Goal: Task Accomplishment & Management: Use online tool/utility

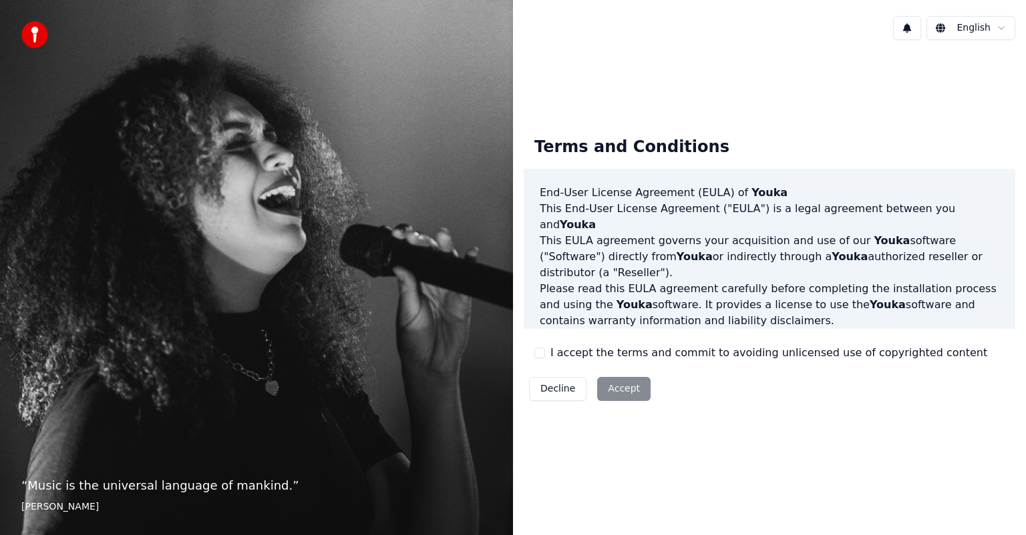
click at [541, 354] on button "I accept the terms and commit to avoiding unlicensed use of copyrighted content" at bounding box center [539, 353] width 11 height 11
drag, startPoint x: 603, startPoint y: 383, endPoint x: 614, endPoint y: 385, distance: 11.0
click at [606, 384] on button "Accept" at bounding box center [623, 389] width 53 height 24
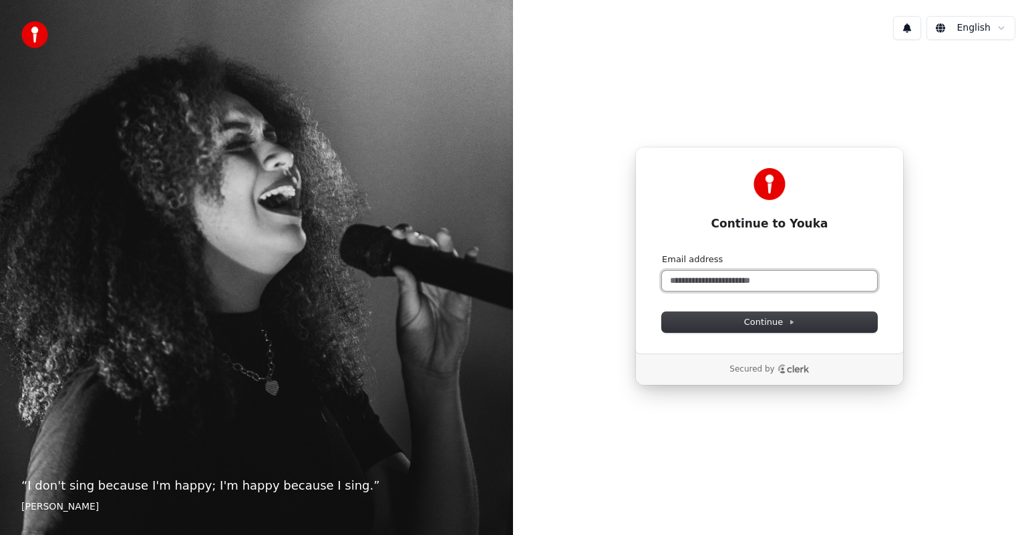
click at [735, 283] on input "Email address" at bounding box center [769, 281] width 215 height 20
click at [734, 284] on input "Email address" at bounding box center [769, 281] width 215 height 20
type input "*"
click at [761, 319] on span "Continue" at bounding box center [769, 322] width 51 height 12
type input "**********"
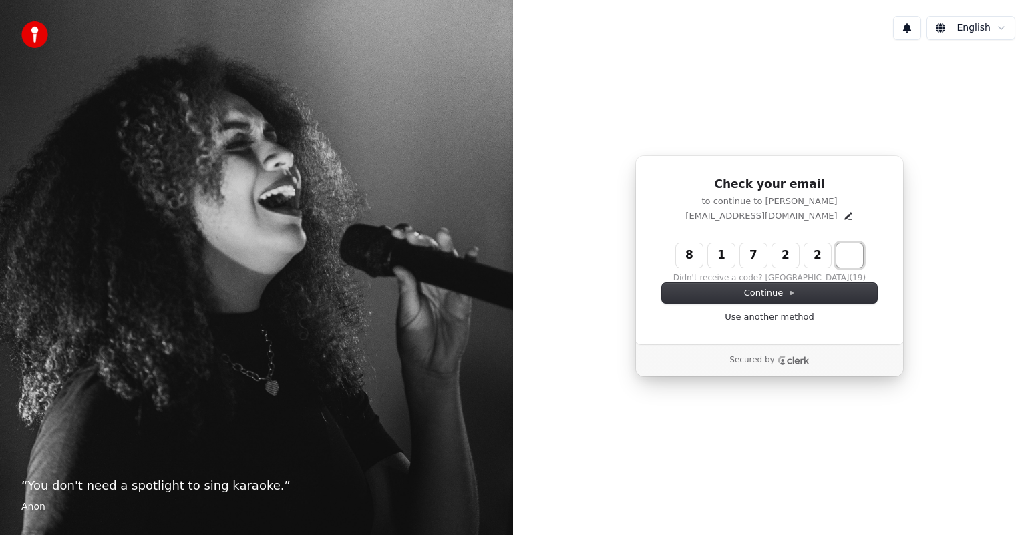
type input "******"
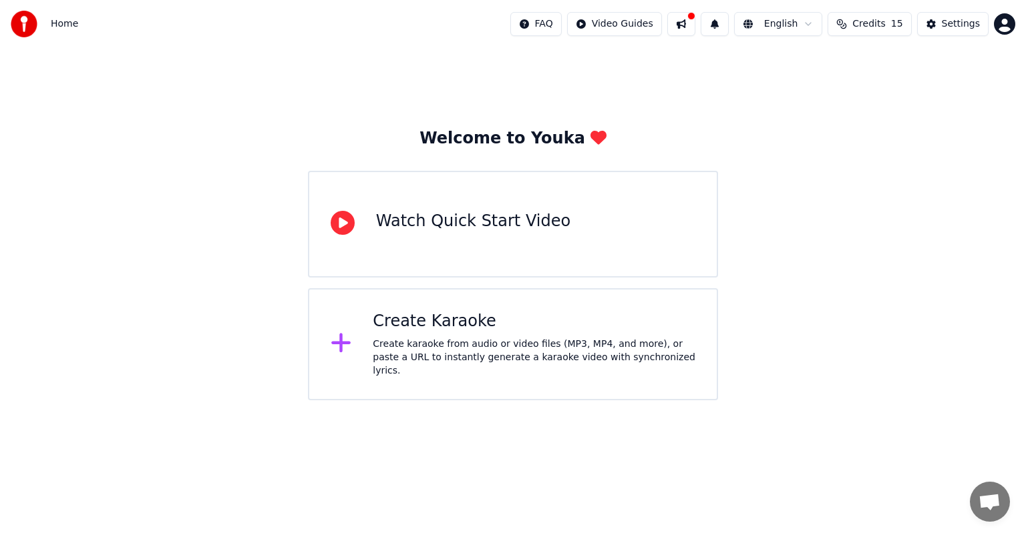
click at [594, 214] on div "Watch Quick Start Video" at bounding box center [513, 224] width 410 height 107
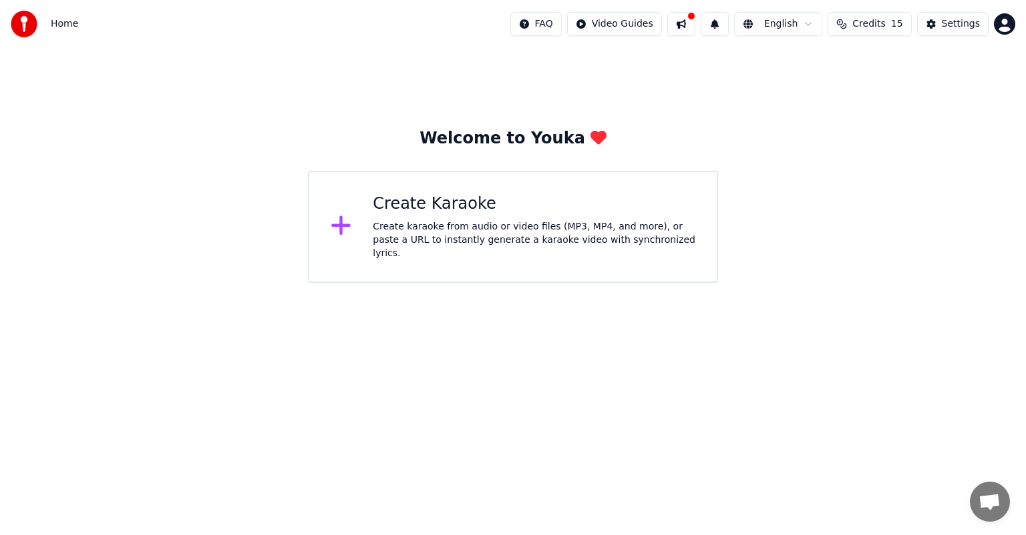
click at [442, 247] on div "Create karaoke from audio or video files (MP3, MP4, and more), or paste a URL t…" at bounding box center [534, 240] width 322 height 40
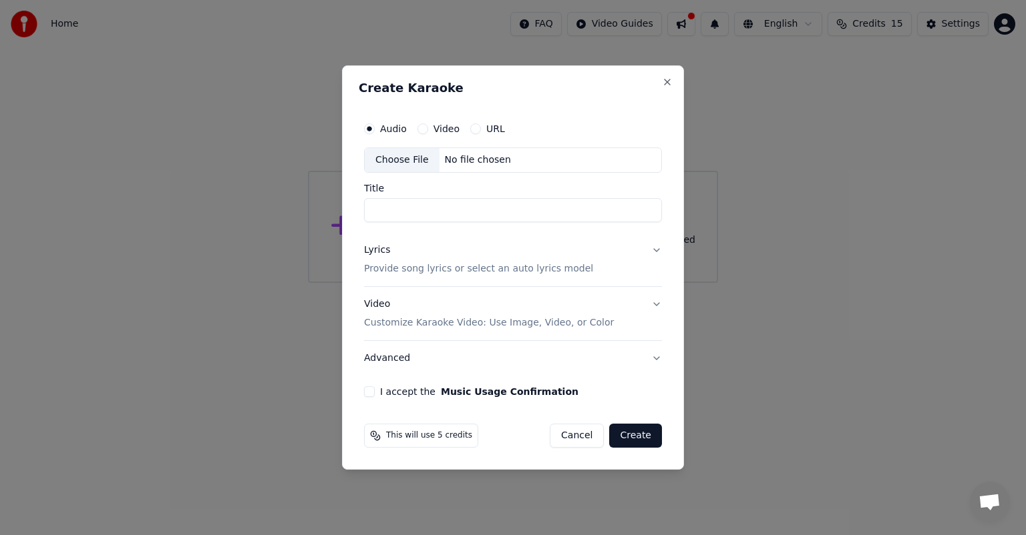
click at [487, 130] on label "URL" at bounding box center [495, 128] width 19 height 9
click at [481, 130] on button "URL" at bounding box center [475, 129] width 11 height 11
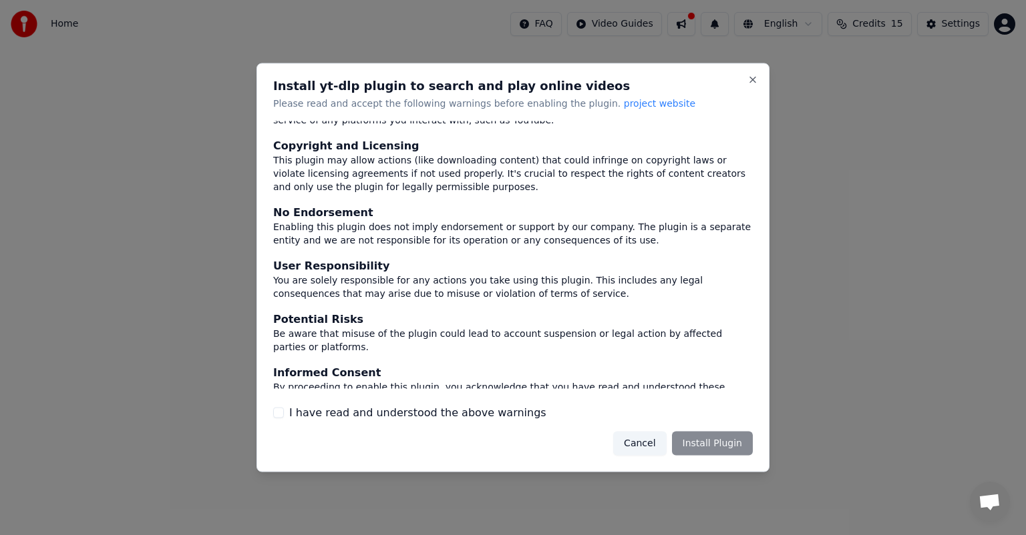
scroll to position [55, 0]
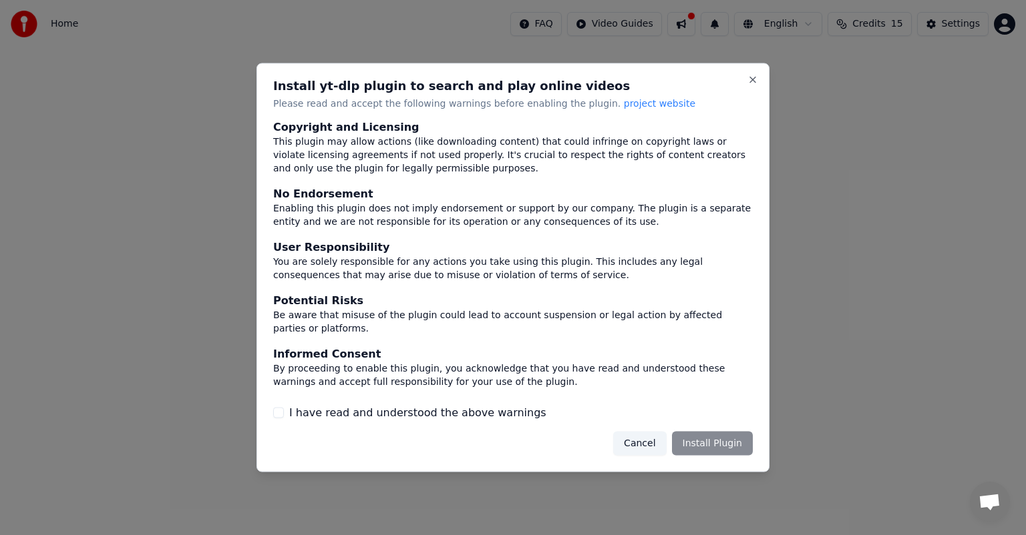
click at [286, 409] on div "I have read and understood the above warnings" at bounding box center [512, 413] width 479 height 16
click at [273, 411] on button "I have read and understood the above warnings" at bounding box center [278, 412] width 11 height 11
click at [691, 444] on button "Install Plugin" at bounding box center [712, 443] width 81 height 24
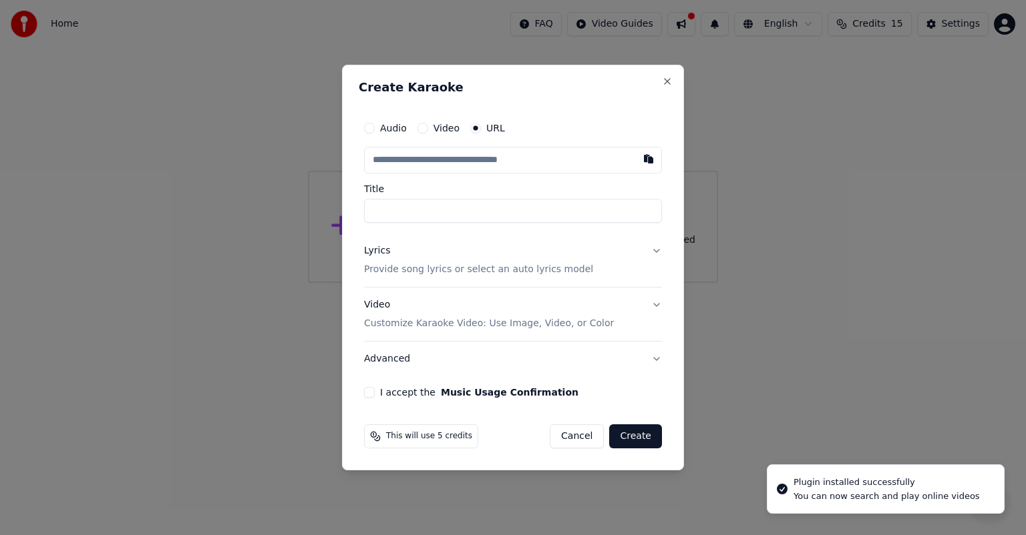
click at [488, 160] on input "text" at bounding box center [513, 160] width 298 height 27
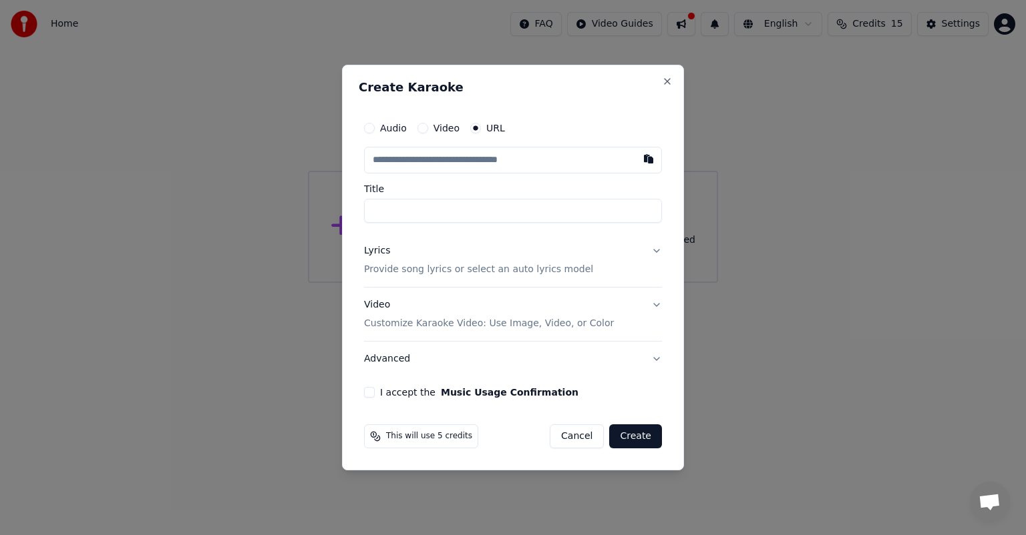
click at [405, 163] on input "text" at bounding box center [513, 160] width 298 height 27
paste input "**********"
type input "**********"
click at [515, 206] on input "**********" at bounding box center [513, 211] width 298 height 24
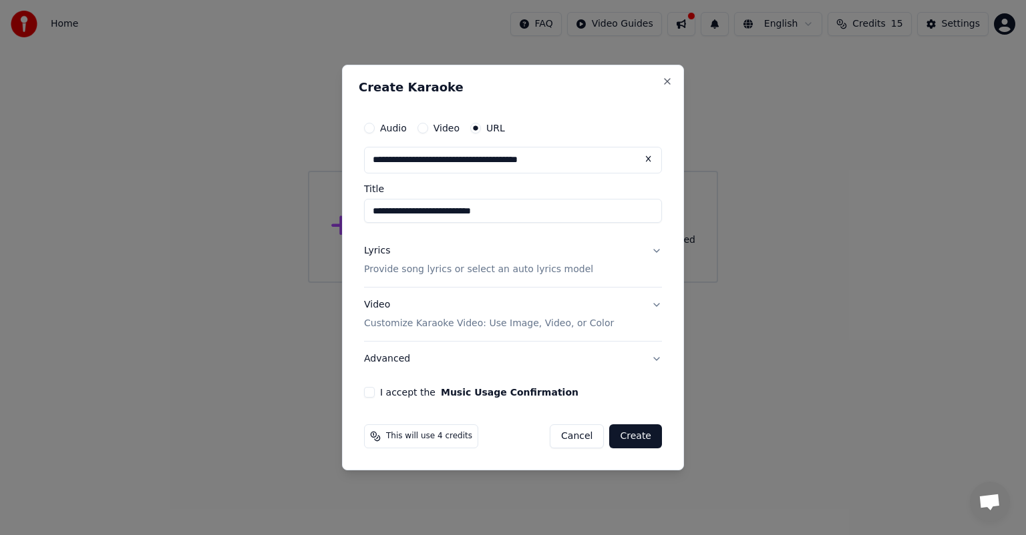
click at [454, 389] on button "Music Usage Confirmation" at bounding box center [510, 392] width 138 height 9
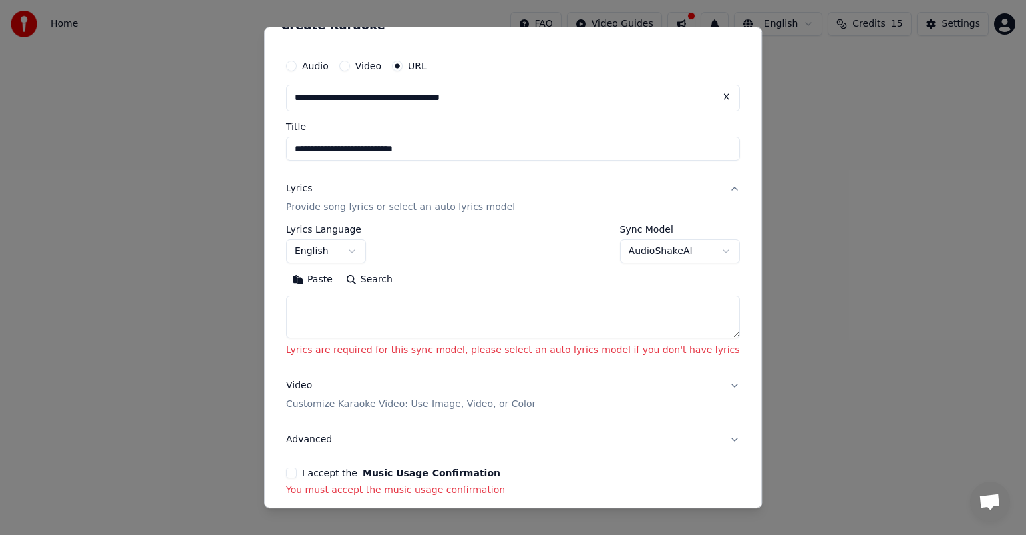
scroll to position [0, 0]
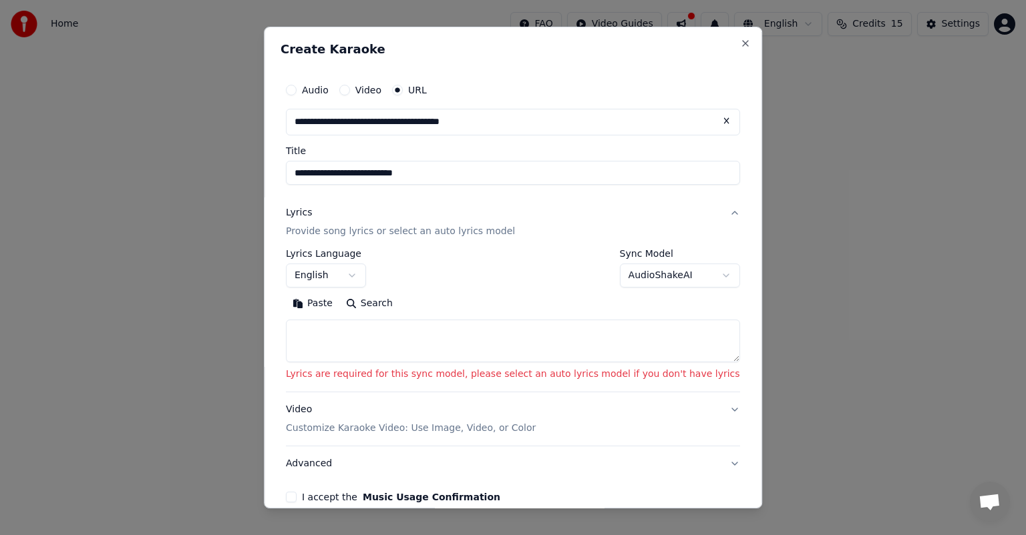
click at [372, 335] on textarea at bounding box center [513, 341] width 454 height 43
click at [432, 343] on textarea at bounding box center [513, 341] width 454 height 43
paste textarea "**********"
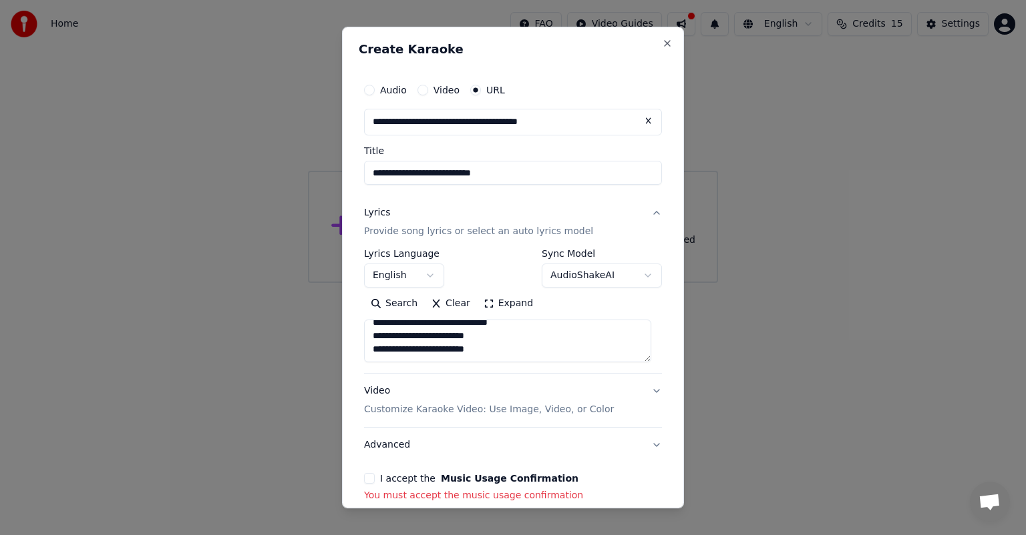
scroll to position [66, 0]
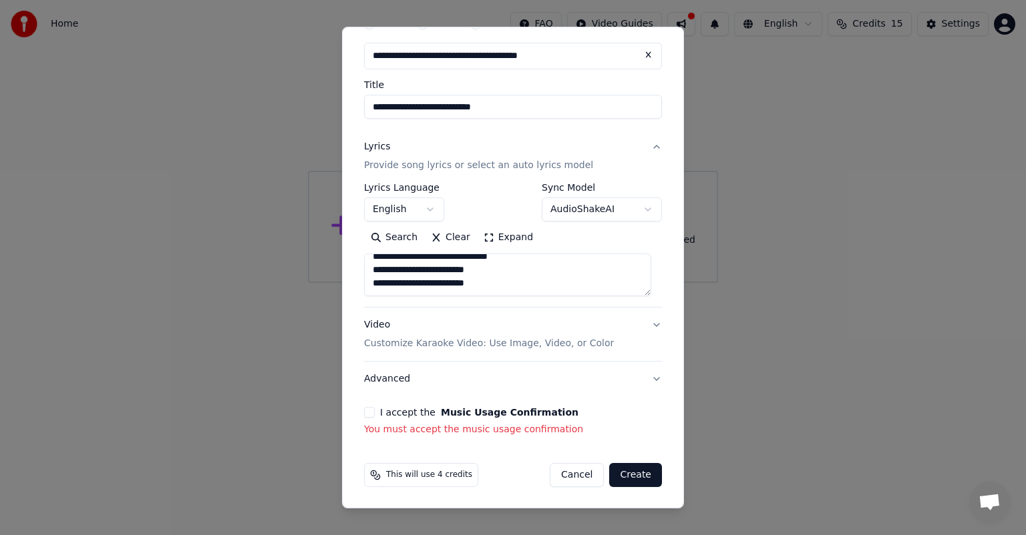
type textarea "**********"
click at [371, 415] on button "I accept the Music Usage Confirmation" at bounding box center [369, 412] width 11 height 11
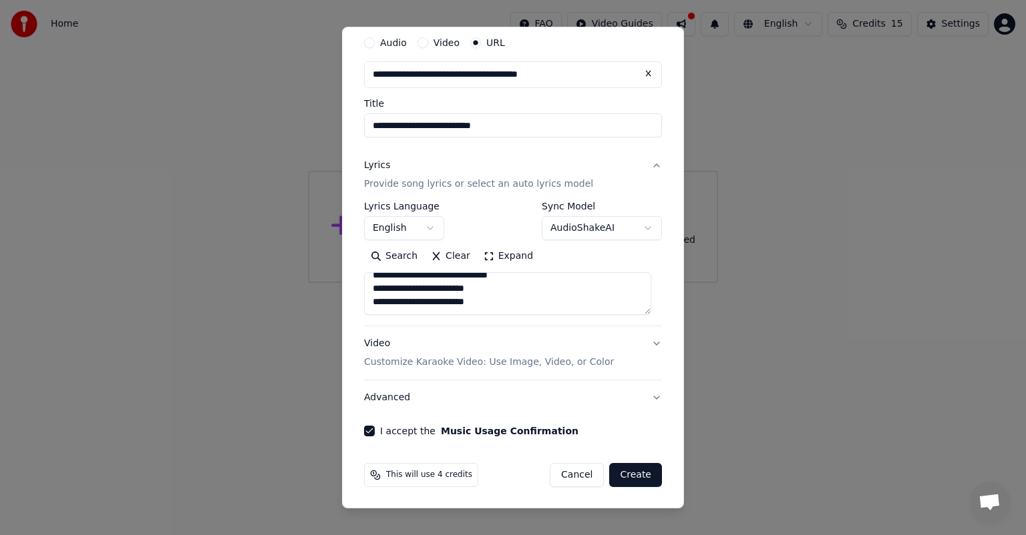
click at [618, 476] on button "Create" at bounding box center [635, 475] width 53 height 24
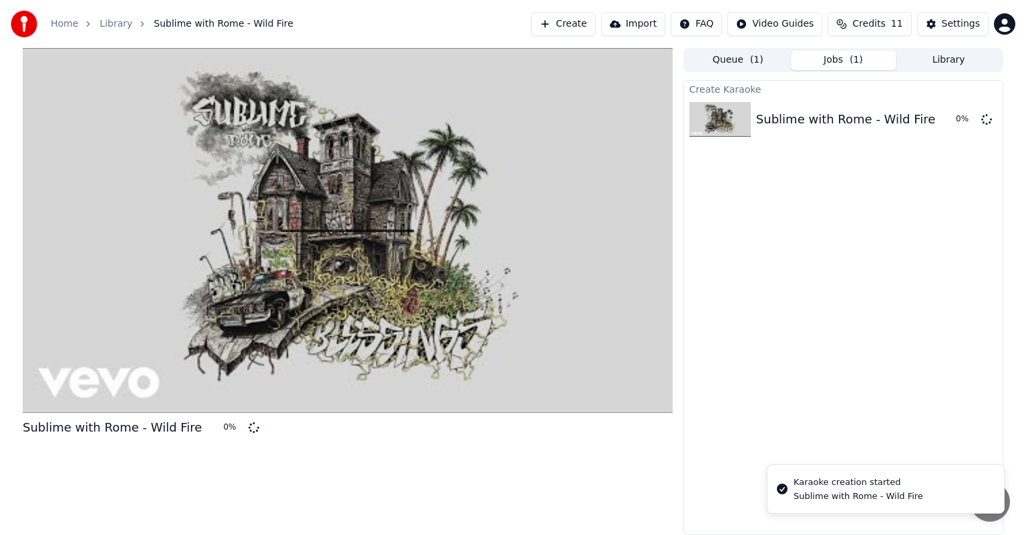
click at [250, 264] on div at bounding box center [348, 230] width 650 height 365
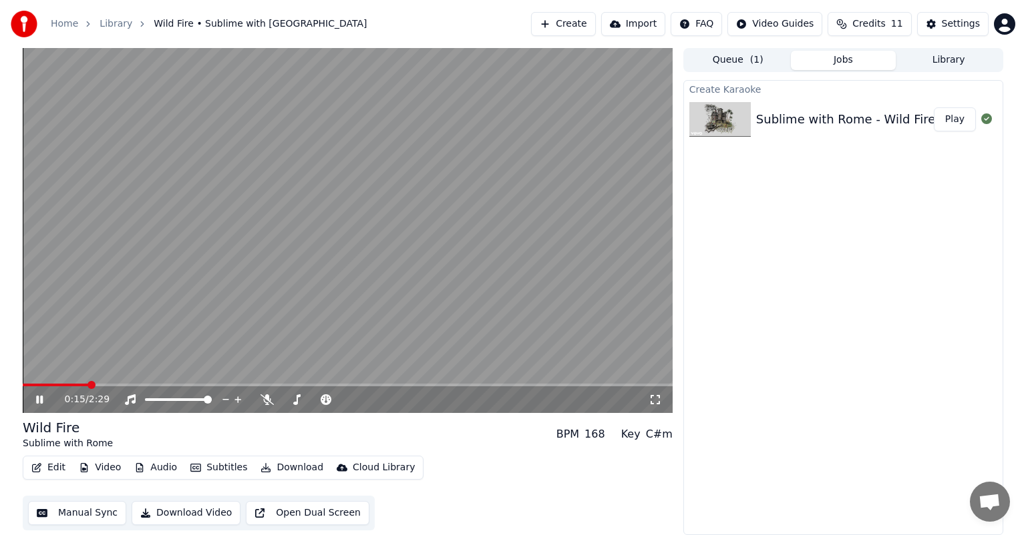
click at [37, 400] on icon at bounding box center [39, 400] width 7 height 8
click at [662, 24] on button "Import" at bounding box center [633, 24] width 64 height 24
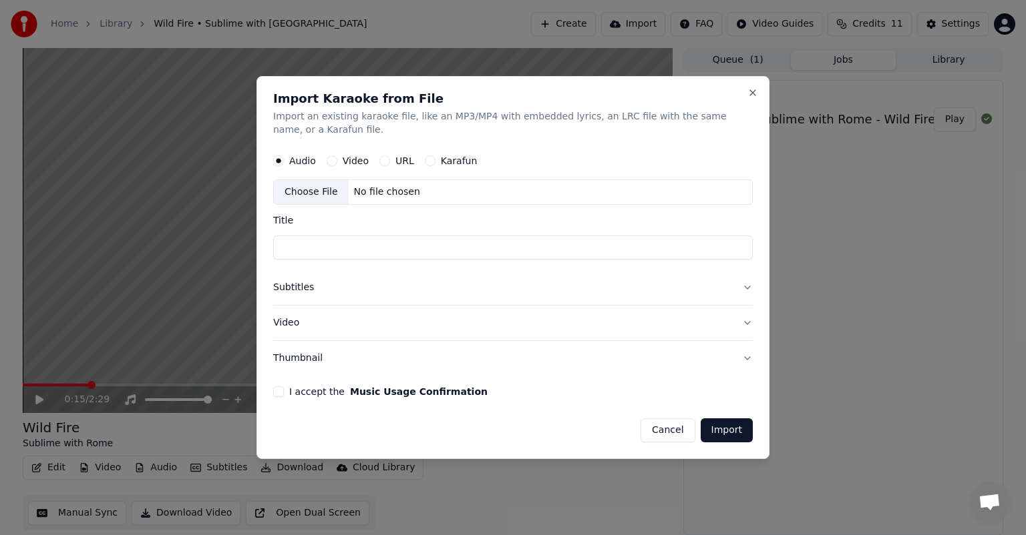
click at [762, 87] on div "Import Karaoke from File Import an existing karaoke file, like an MP3/MP4 with …" at bounding box center [512, 267] width 513 height 383
click at [756, 91] on button "Close" at bounding box center [752, 92] width 11 height 11
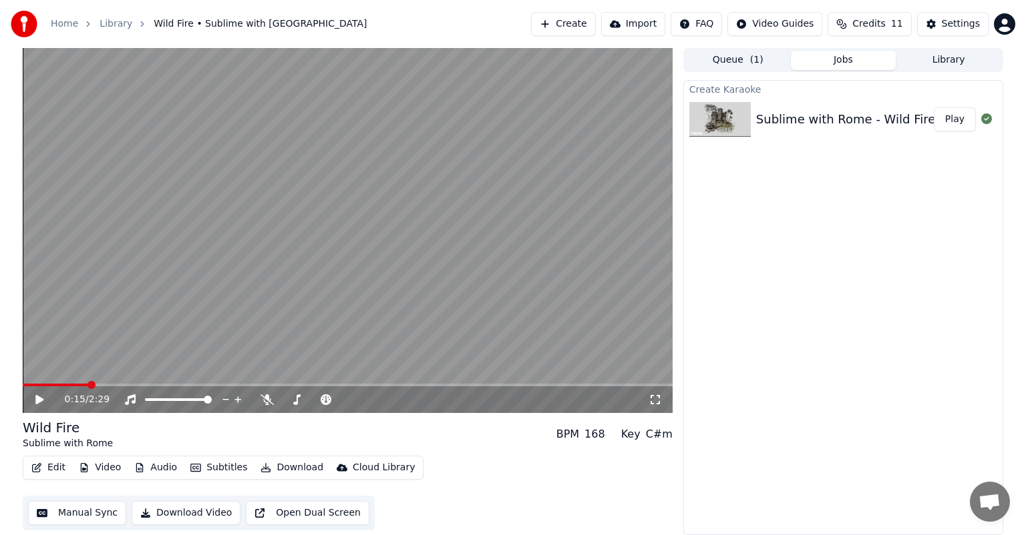
click at [280, 463] on button "Download" at bounding box center [291, 468] width 73 height 19
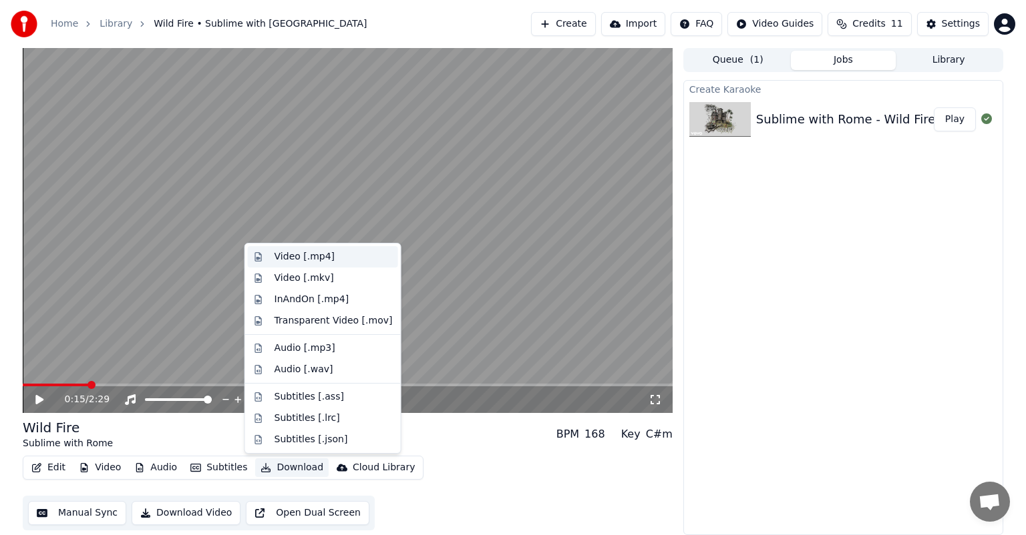
click at [332, 256] on div "Video [.mp4]" at bounding box center [333, 256] width 118 height 13
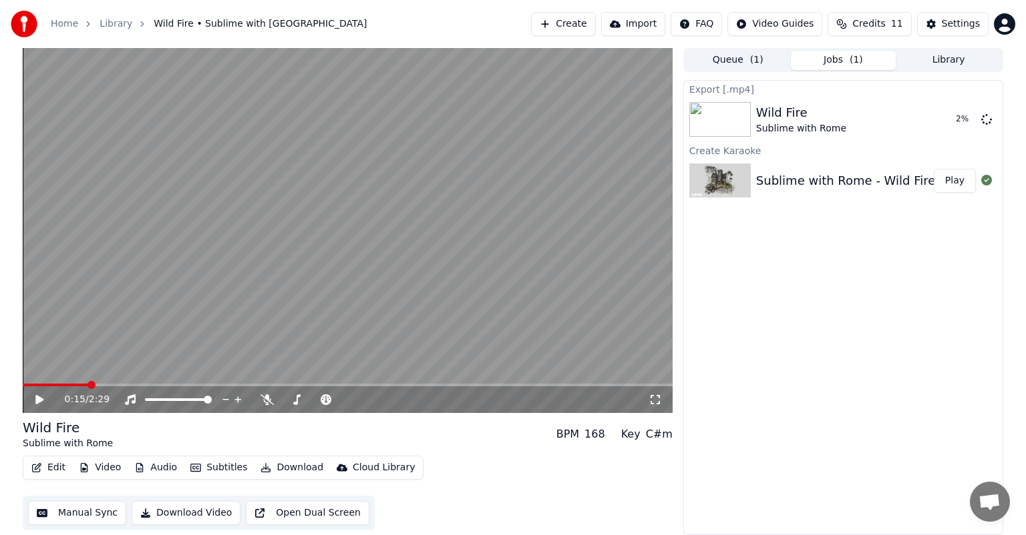
click at [294, 461] on button "Download" at bounding box center [291, 468] width 73 height 19
click at [286, 469] on button "Download" at bounding box center [291, 468] width 73 height 19
click at [887, 310] on div "Export [.mp4] Wild Fire Sublime with Rome 10 % Create Karaoke Sublime with Rome…" at bounding box center [843, 307] width 320 height 455
click at [883, 299] on div "Export [.mp4] Wild Fire Sublime with Rome 12 % Create Karaoke Sublime with Rome…" at bounding box center [843, 307] width 320 height 455
click at [39, 398] on icon at bounding box center [39, 399] width 8 height 9
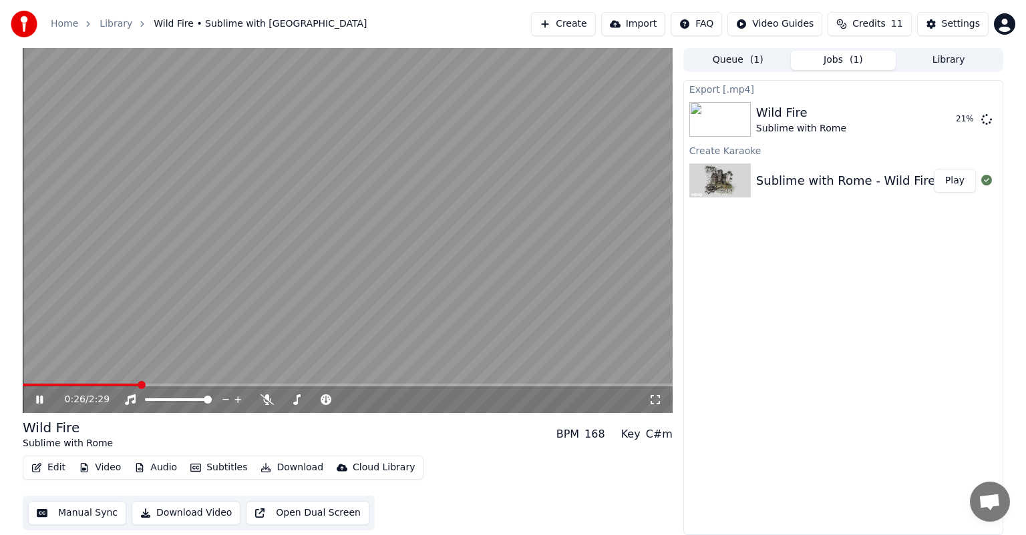
click at [43, 395] on icon at bounding box center [48, 400] width 31 height 11
click at [969, 345] on div "Export [.mp4] Wild Fire Sublime with Rome 85 % Create Karaoke Sublime with Rome…" at bounding box center [843, 307] width 320 height 455
click at [887, 400] on div "Export [.mp4] Wild Fire Sublime with Rome 87 % Create Karaoke Sublime with Rome…" at bounding box center [843, 307] width 320 height 455
click at [38, 398] on icon at bounding box center [39, 399] width 8 height 9
click at [118, 383] on video at bounding box center [348, 230] width 650 height 365
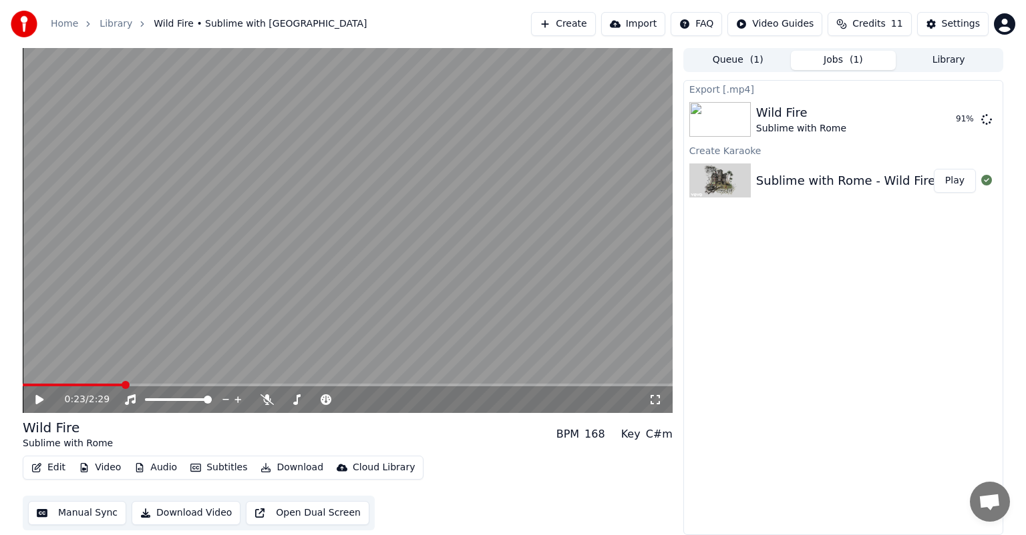
click at [123, 387] on span at bounding box center [73, 385] width 100 height 3
click at [44, 394] on div "0:23 / 2:29" at bounding box center [347, 399] width 639 height 13
click at [40, 399] on icon at bounding box center [39, 399] width 8 height 9
click at [947, 131] on div "Wild Fire Sublime with Rome Show" at bounding box center [843, 119] width 318 height 45
click at [947, 122] on button "Show" at bounding box center [951, 119] width 48 height 24
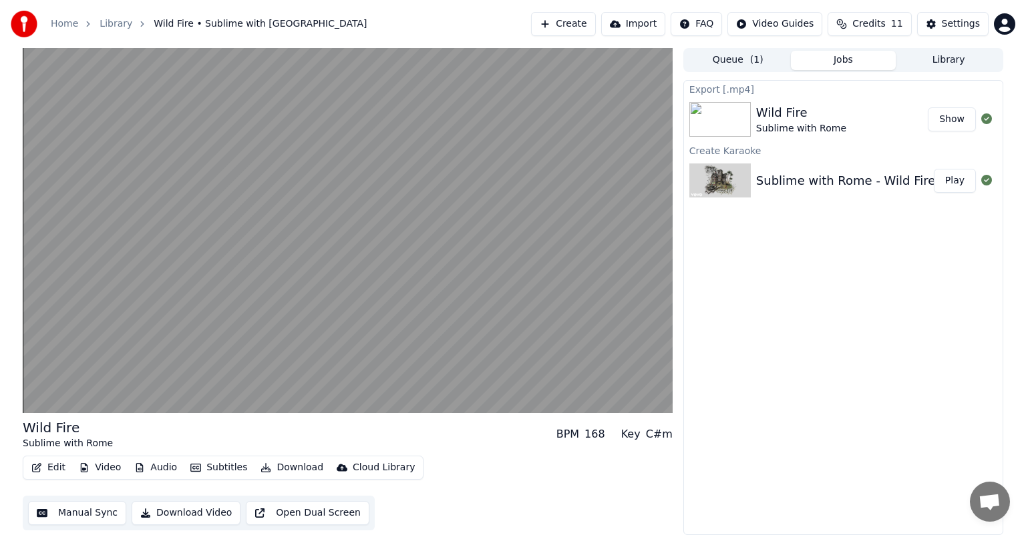
click at [899, 21] on span "11" at bounding box center [897, 23] width 12 height 13
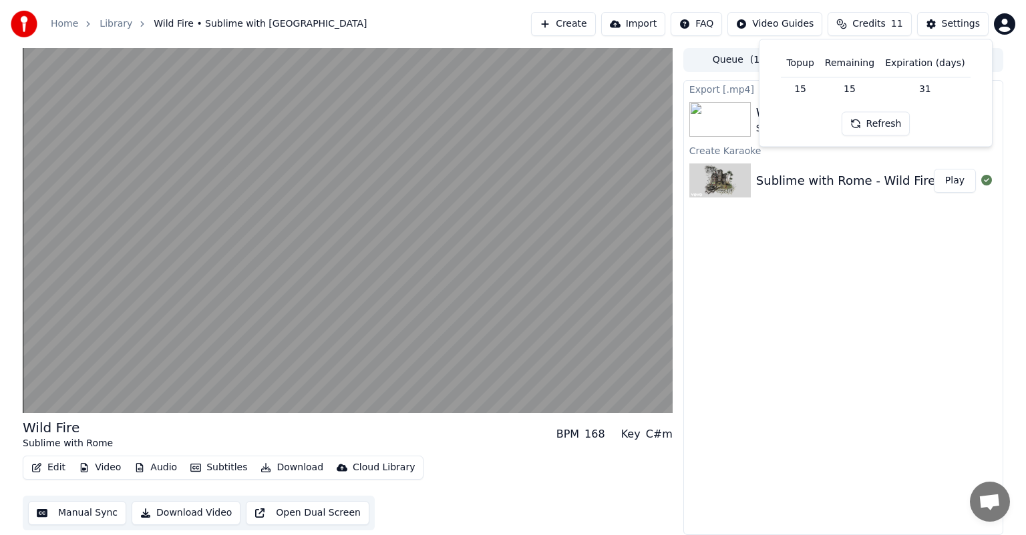
click at [899, 19] on span "11" at bounding box center [897, 23] width 12 height 13
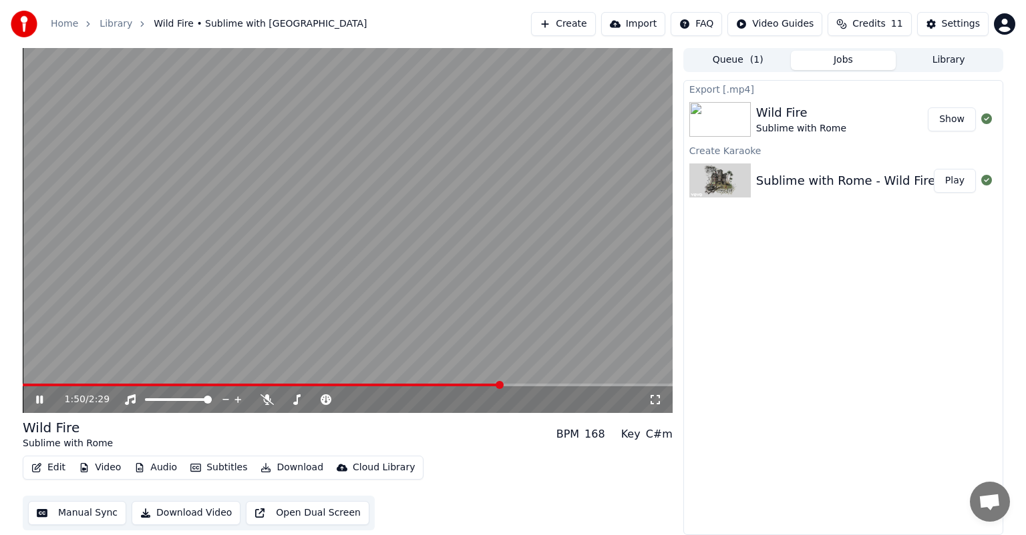
click at [39, 397] on icon at bounding box center [48, 400] width 31 height 11
click at [580, 27] on button "Create" at bounding box center [563, 24] width 65 height 24
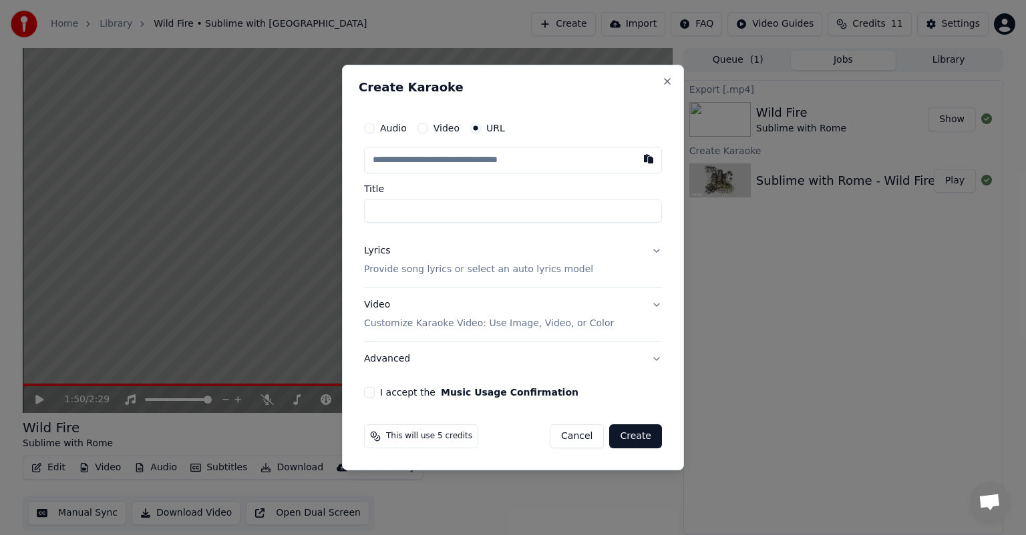
click at [405, 162] on input "text" at bounding box center [513, 160] width 298 height 27
paste input "**********"
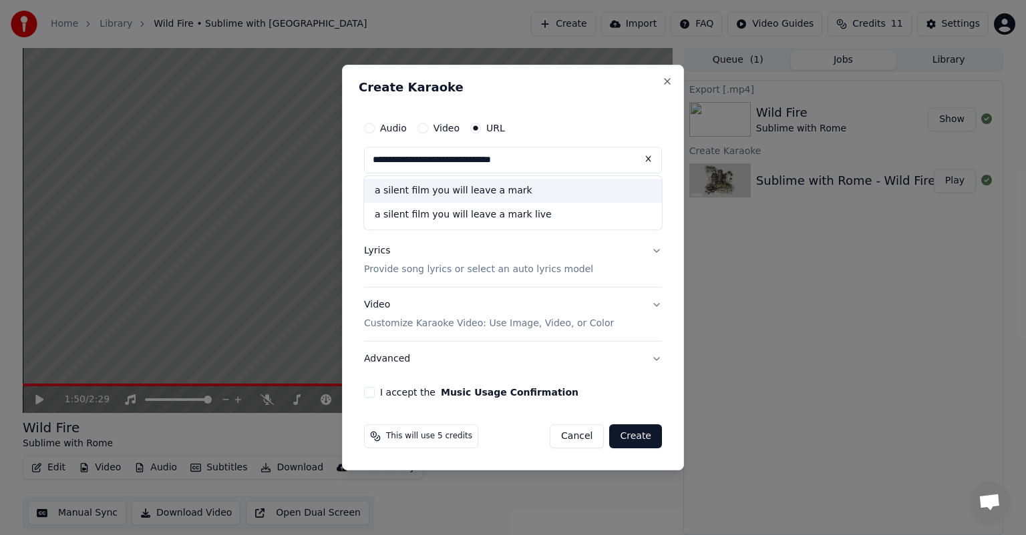
click at [489, 190] on div "a silent film you will leave a mark" at bounding box center [513, 191] width 298 height 24
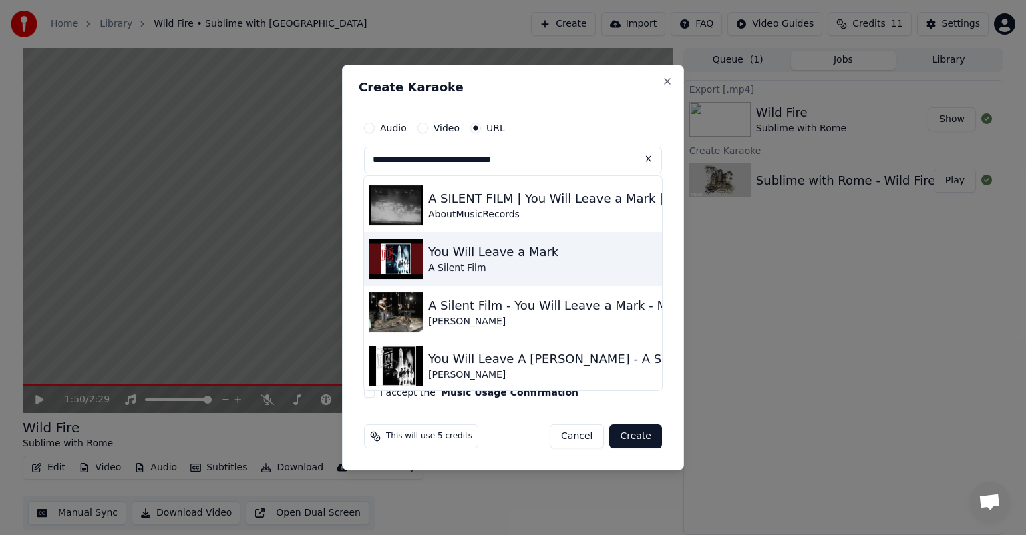
click at [479, 266] on div "A Silent Film" at bounding box center [493, 268] width 130 height 13
type input "**********"
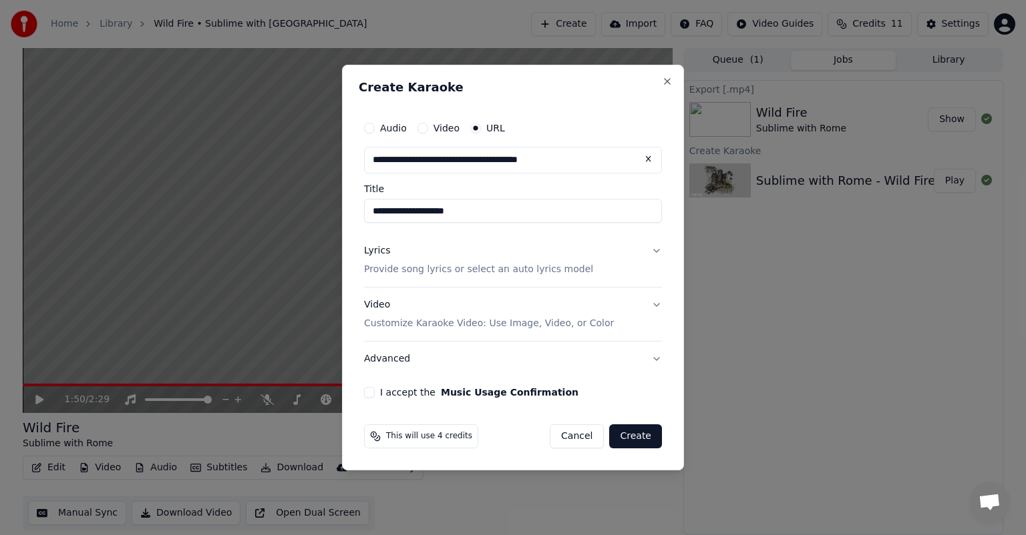
click at [369, 399] on div "**********" at bounding box center [513, 256] width 308 height 294
click at [374, 395] on div "I accept the Music Usage Confirmation" at bounding box center [513, 392] width 298 height 11
click at [371, 391] on button "I accept the Music Usage Confirmation" at bounding box center [369, 392] width 11 height 11
click at [476, 282] on button "Lyrics Provide song lyrics or select an auto lyrics model" at bounding box center [513, 260] width 298 height 53
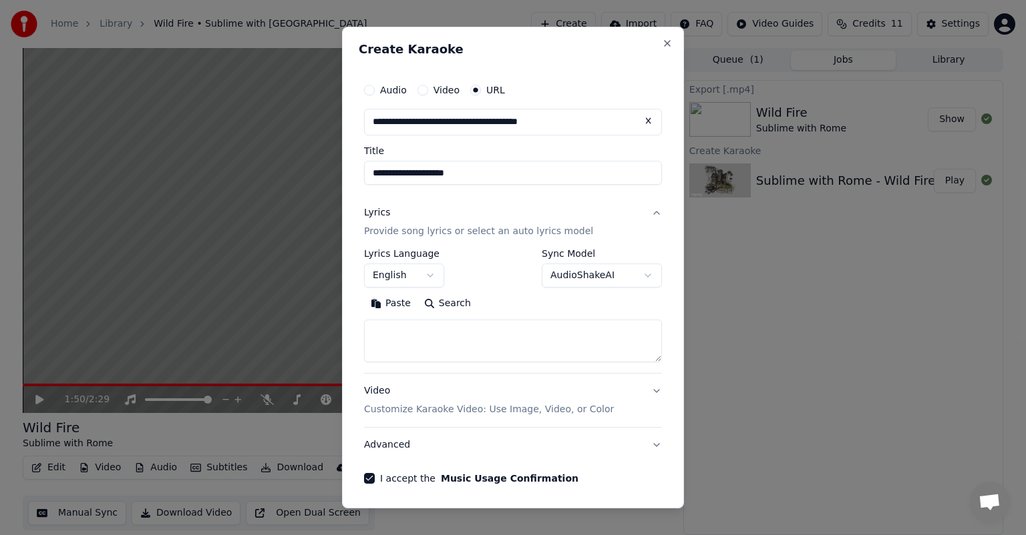
click at [407, 349] on textarea at bounding box center [513, 341] width 298 height 43
click at [445, 350] on textarea at bounding box center [513, 341] width 298 height 43
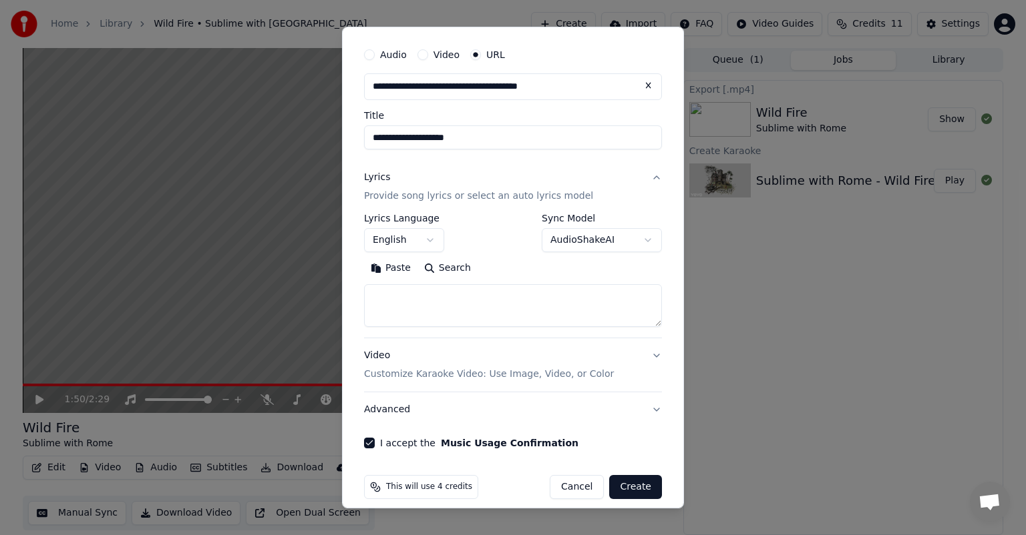
scroll to position [47, 0]
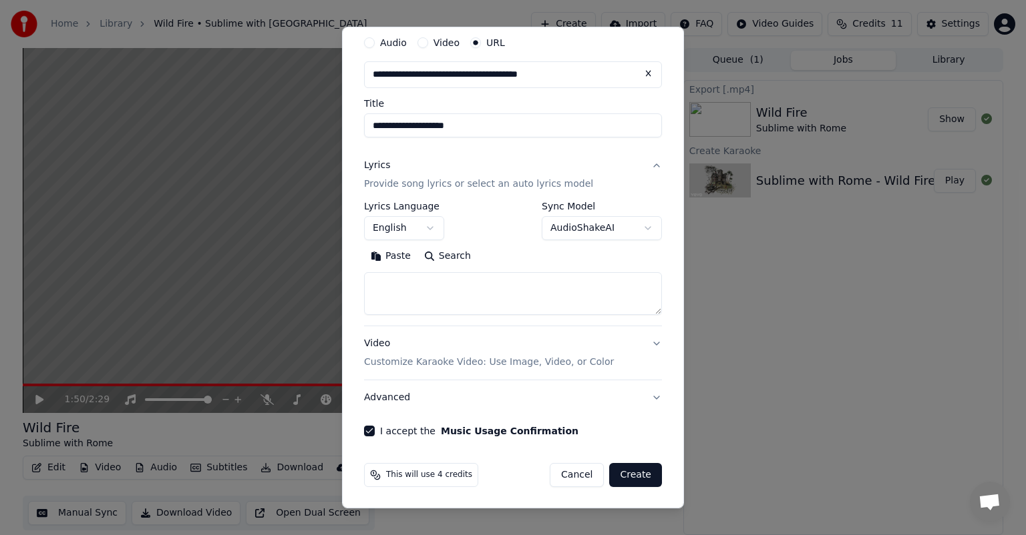
click at [507, 307] on textarea at bounding box center [513, 293] width 298 height 43
paste textarea "**********"
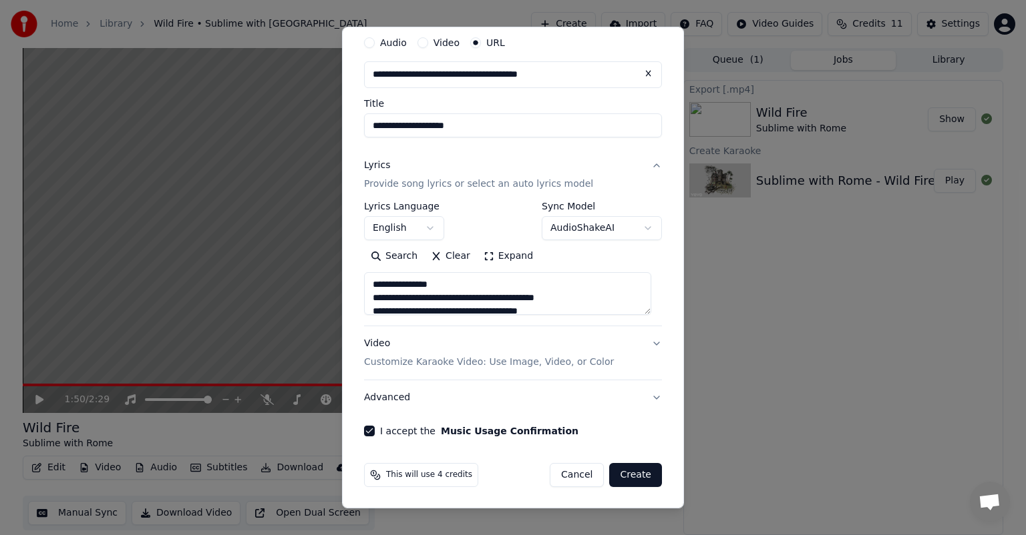
scroll to position [243, 0]
type textarea "**********"
click at [622, 473] on button "Create" at bounding box center [635, 475] width 53 height 24
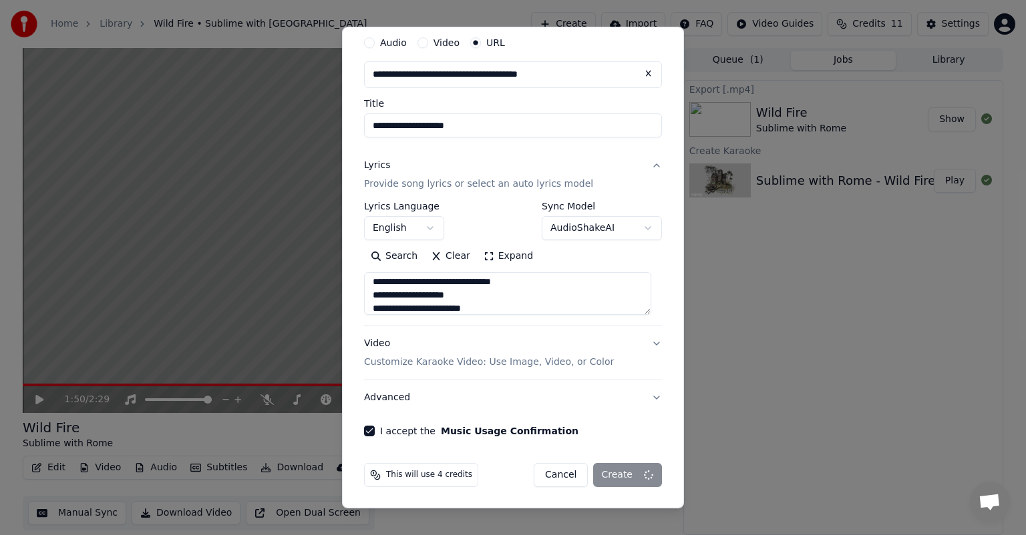
select select
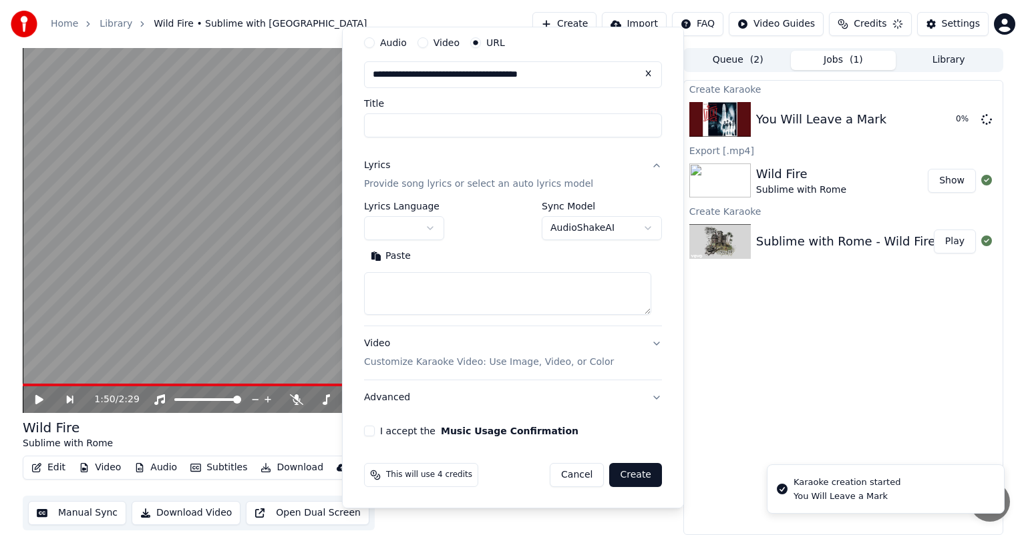
scroll to position [0, 0]
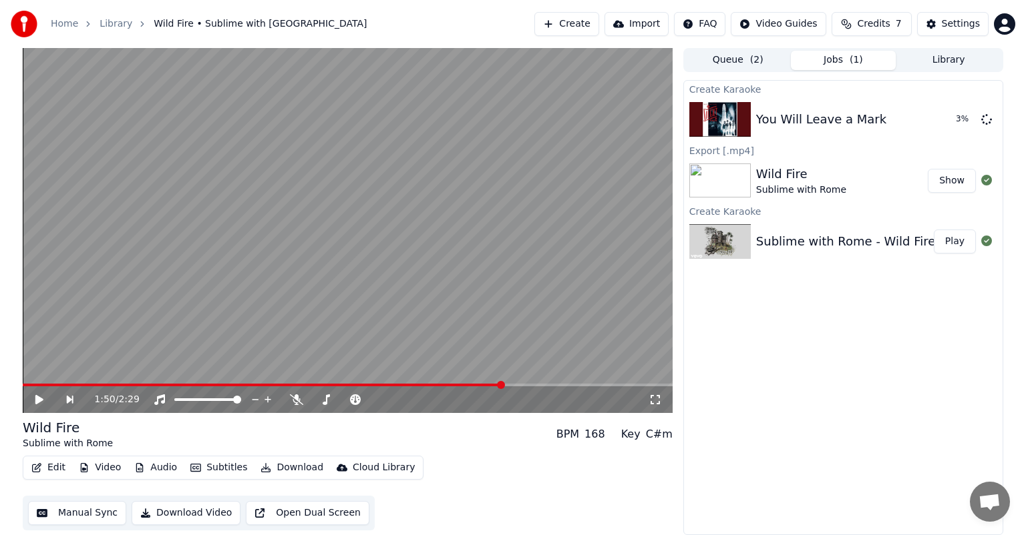
click at [859, 16] on button "Credits 7" at bounding box center [871, 24] width 80 height 24
click at [893, 10] on div "Home Library Wild Fire • Sublime with Rome Create Import FAQ Video Guides Credi…" at bounding box center [513, 24] width 1026 height 48
click at [962, 116] on button "Play" at bounding box center [954, 119] width 42 height 24
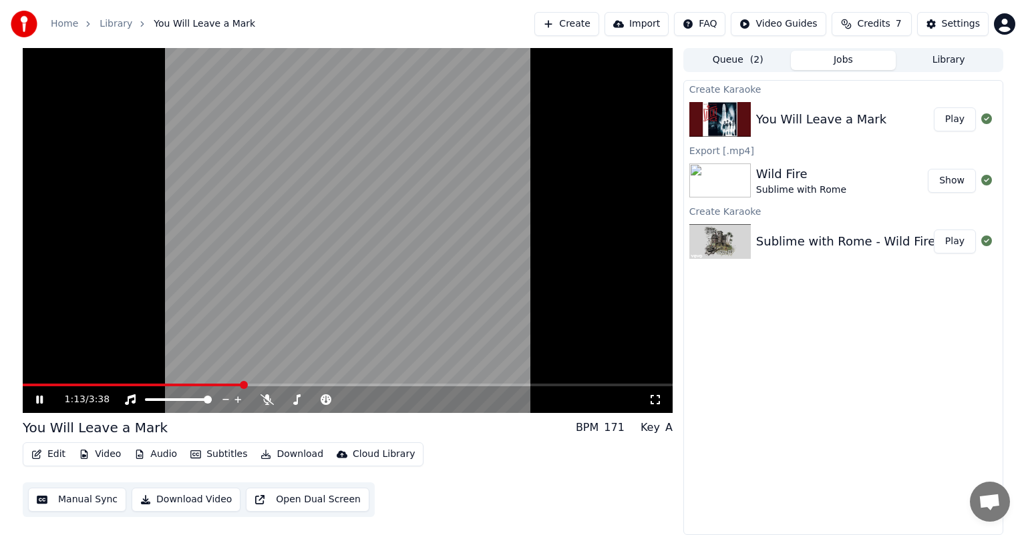
click at [786, 136] on div "You Will Leave a Mark Play" at bounding box center [843, 119] width 318 height 45
click at [291, 463] on button "Download" at bounding box center [291, 454] width 73 height 19
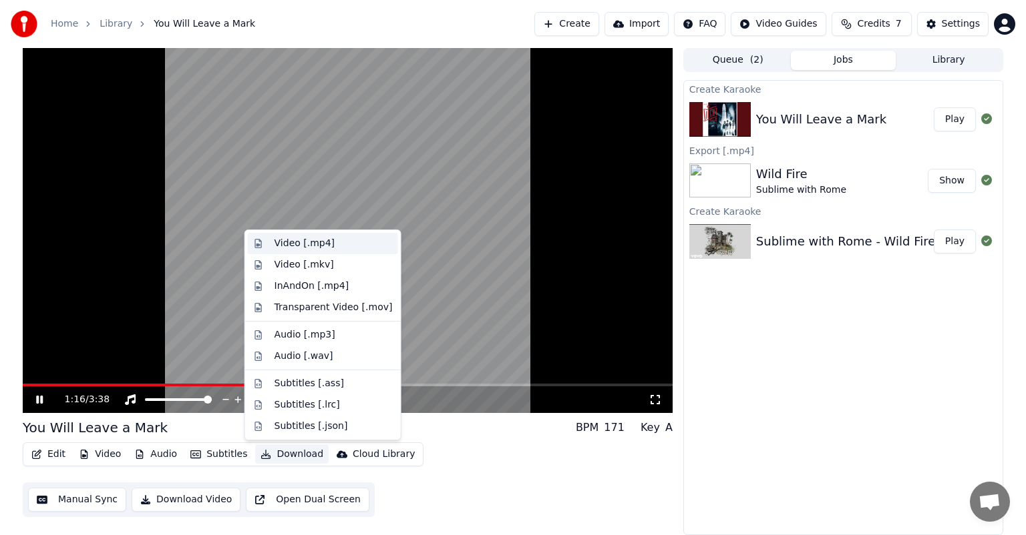
click at [305, 238] on div "Video [.mp4]" at bounding box center [304, 243] width 60 height 13
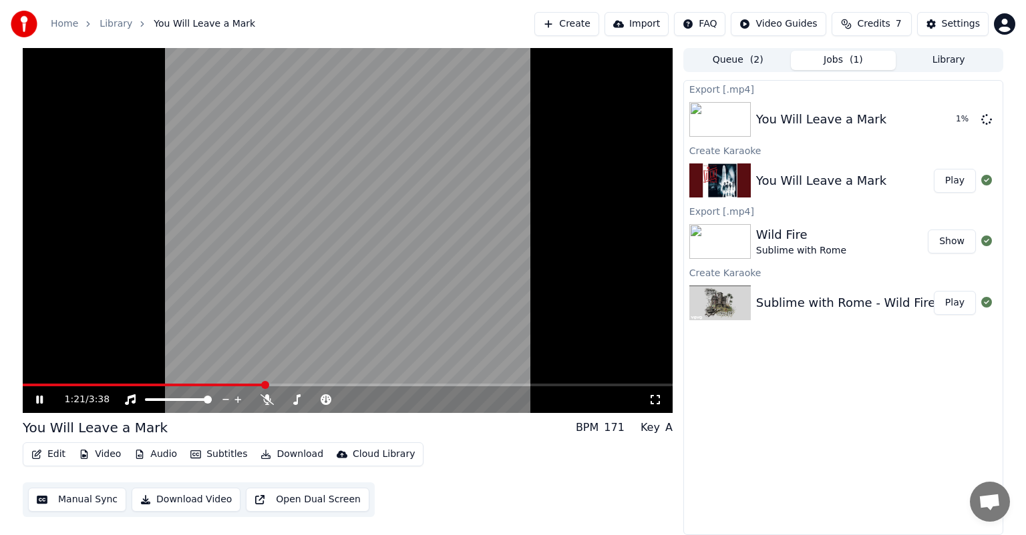
drag, startPoint x: 581, startPoint y: 12, endPoint x: 586, endPoint y: 7, distance: 7.1
click at [583, 10] on div "Home Library You Will Leave a Mark Create Import FAQ Video Guides Credits 7 Set…" at bounding box center [513, 24] width 1026 height 48
click at [586, 23] on button "Create" at bounding box center [566, 24] width 65 height 24
click at [38, 400] on icon at bounding box center [39, 400] width 7 height 8
click at [836, 393] on div "Export [.mp4] You Will Leave a Mark 24 % Create Karaoke You Will Leave a Mark P…" at bounding box center [843, 307] width 320 height 455
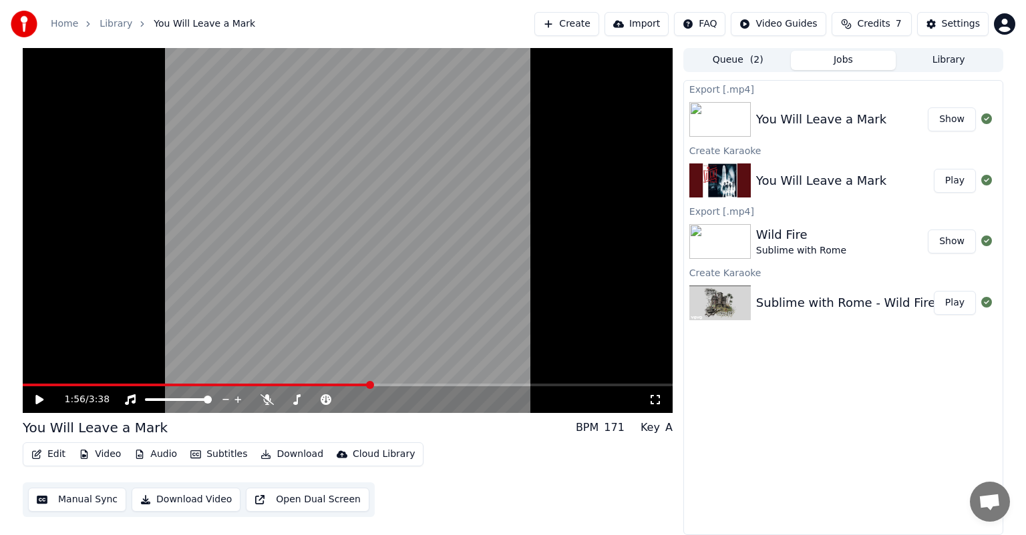
click at [587, 32] on button "Create" at bounding box center [566, 24] width 65 height 24
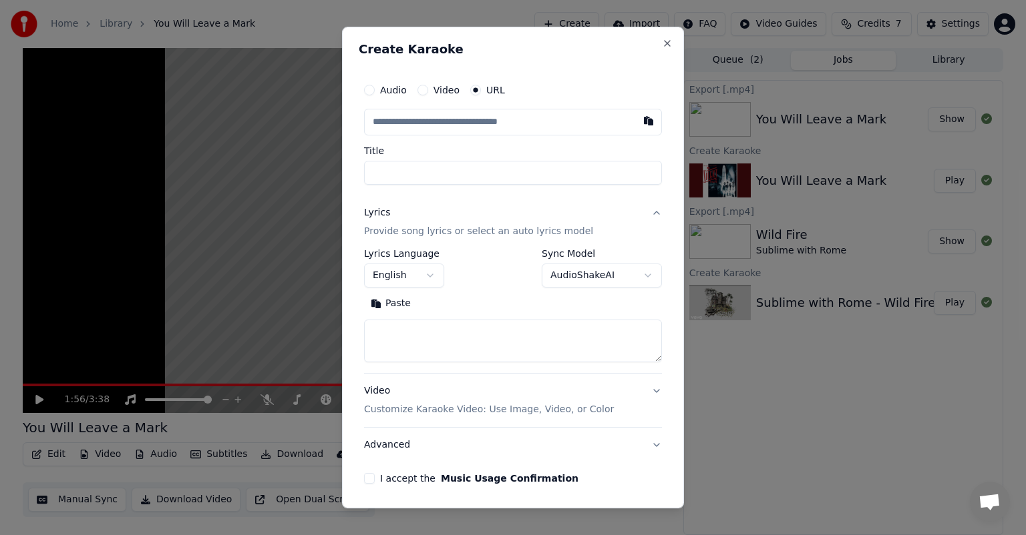
click at [440, 118] on input "text" at bounding box center [513, 122] width 298 height 27
type input "**********"
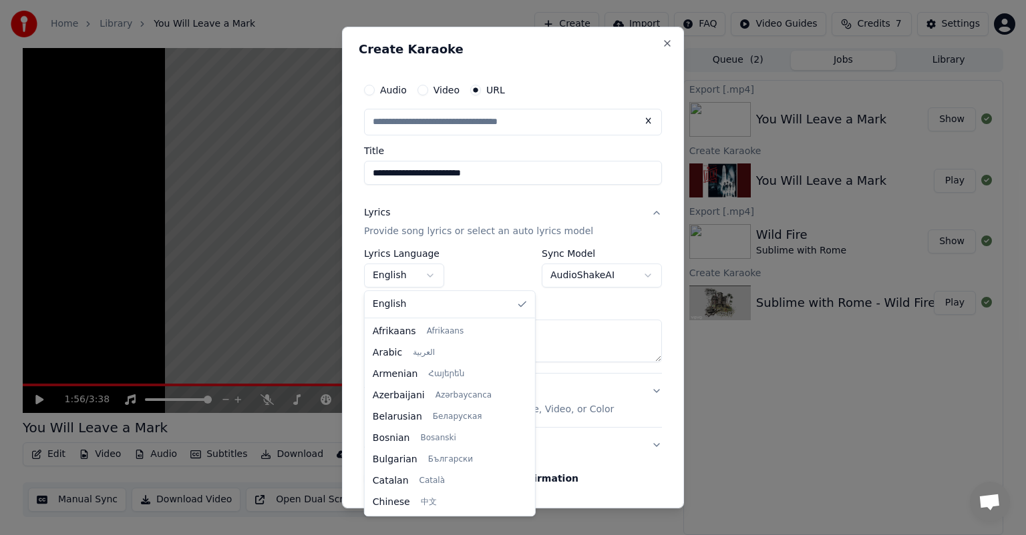
click at [432, 276] on body "**********" at bounding box center [513, 267] width 1026 height 535
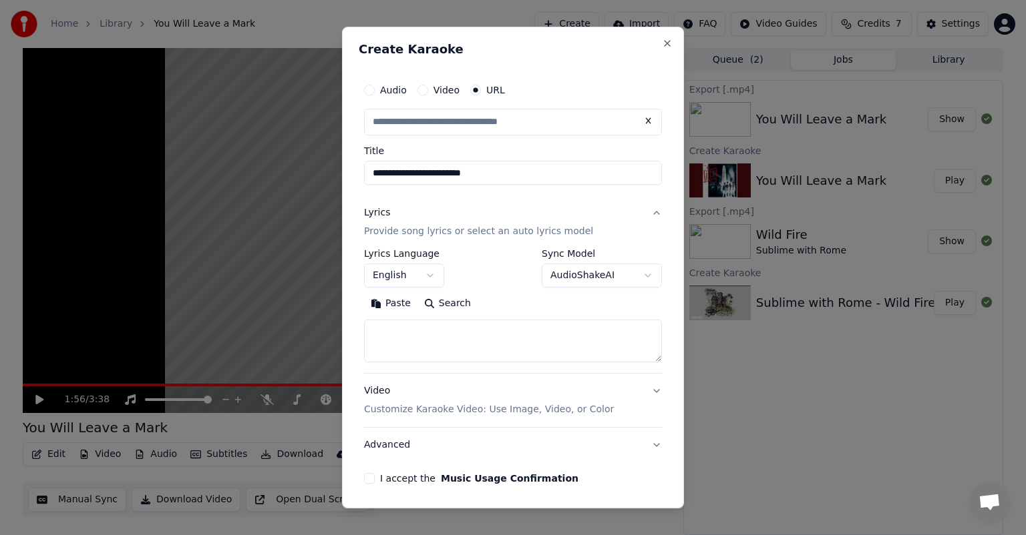
click at [365, 481] on button "I accept the Music Usage Confirmation" at bounding box center [369, 478] width 11 height 11
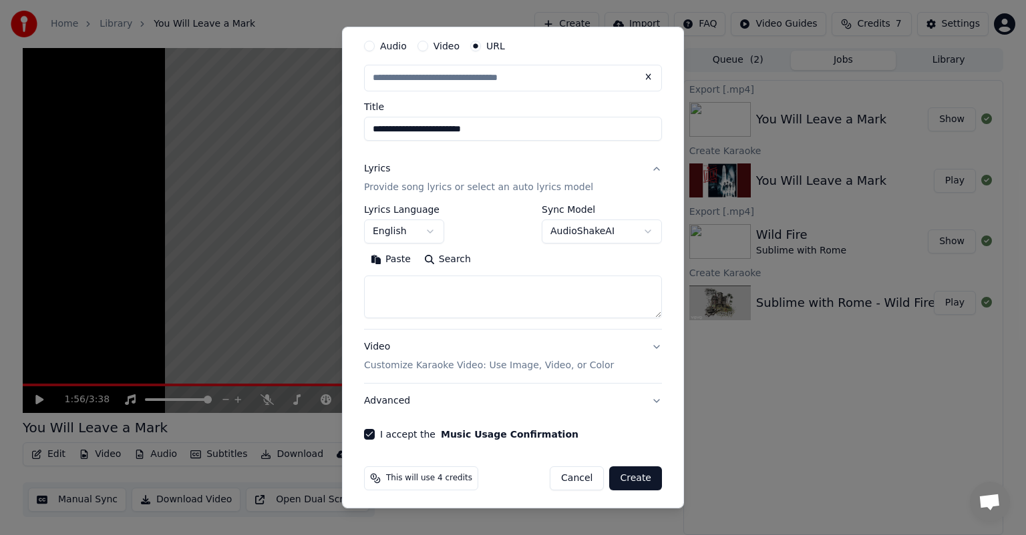
scroll to position [47, 0]
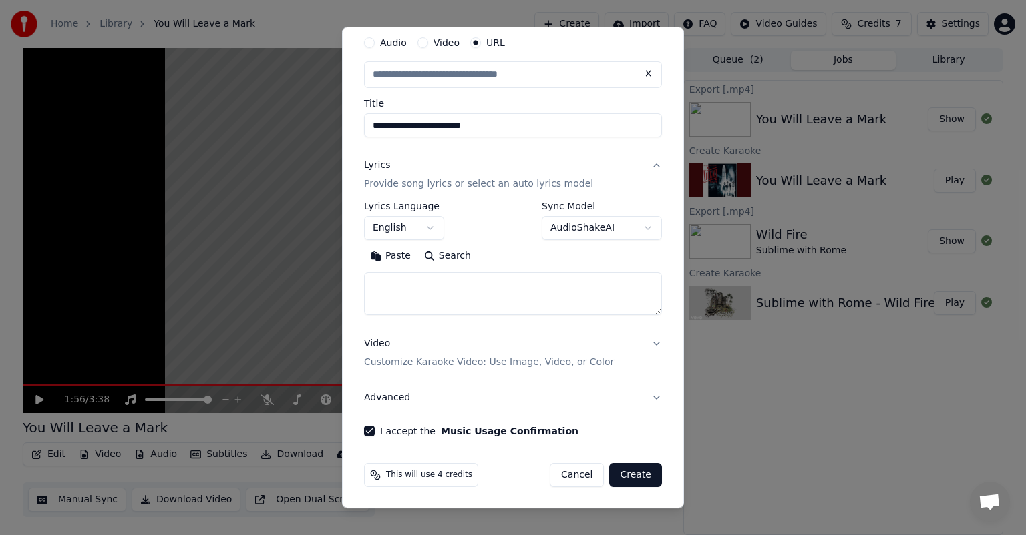
click at [622, 469] on button "Create" at bounding box center [635, 475] width 53 height 24
type input "**********"
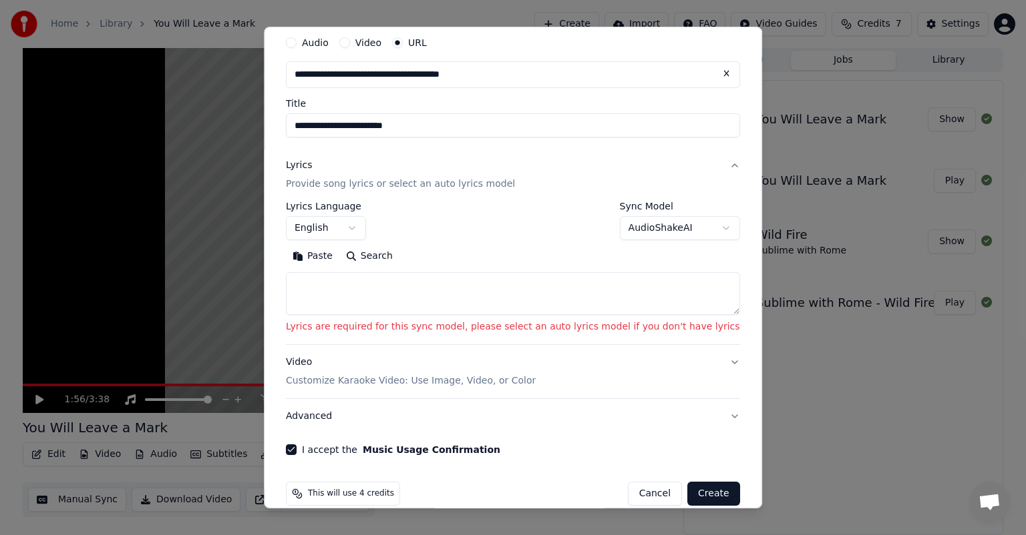
click at [436, 302] on textarea at bounding box center [513, 293] width 454 height 43
click at [417, 284] on textarea at bounding box center [513, 293] width 454 height 43
paste textarea "**********"
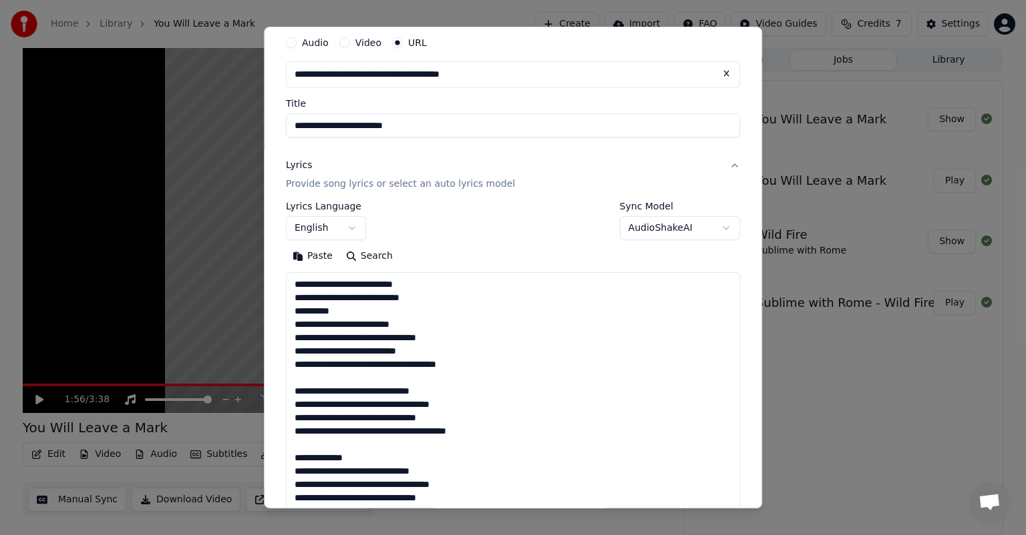
scroll to position [550, 0]
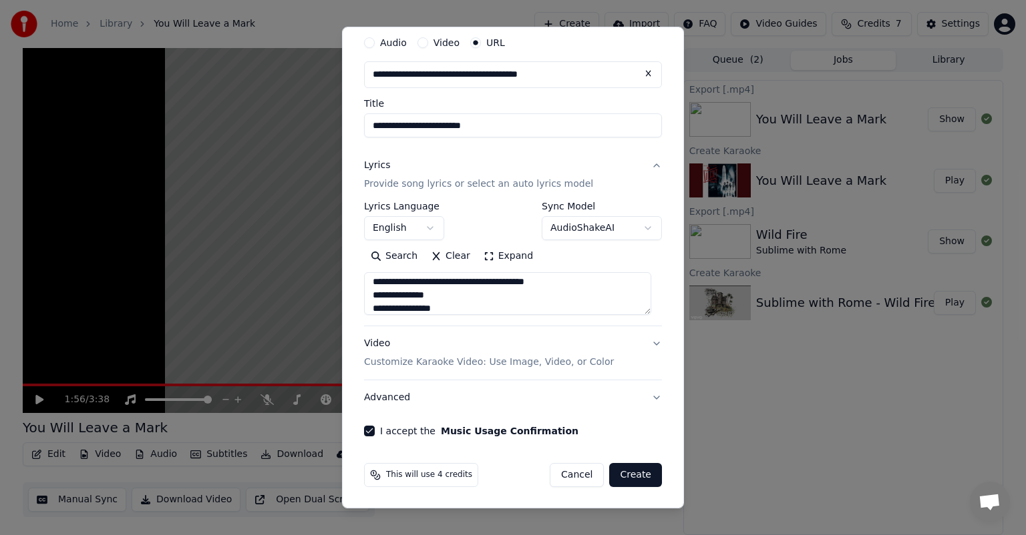
type textarea "**********"
click at [635, 473] on button "Create" at bounding box center [635, 475] width 53 height 24
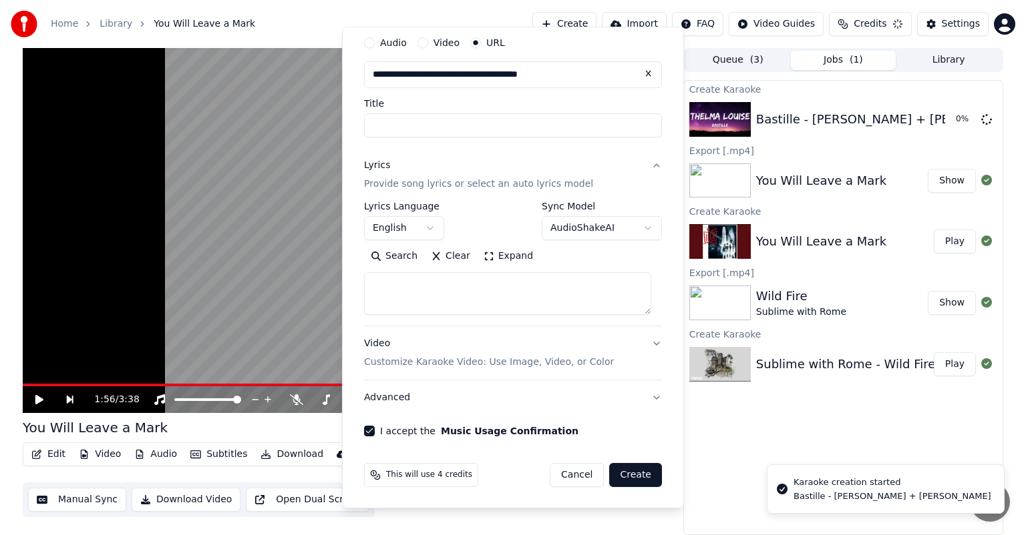
select select
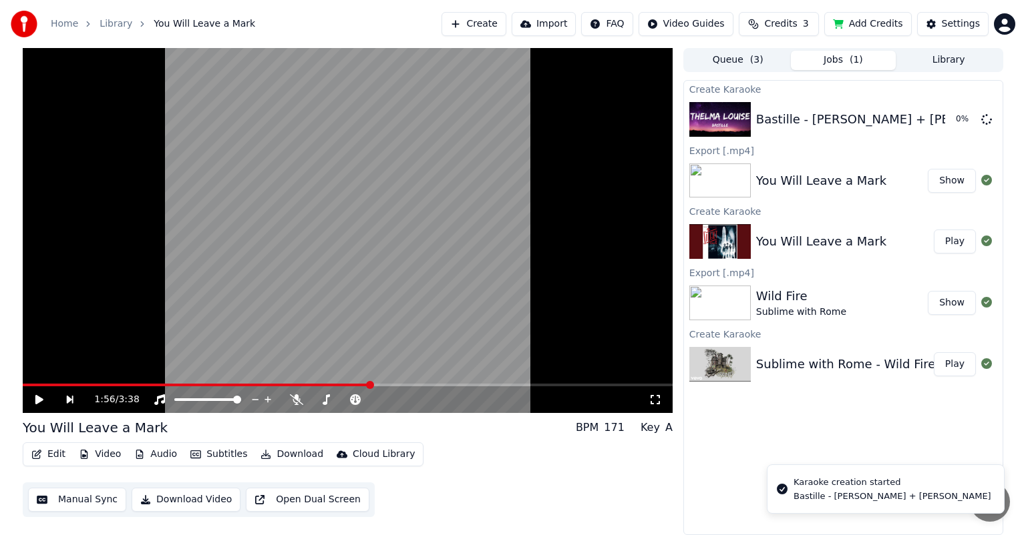
click at [943, 181] on button "Show" at bounding box center [951, 181] width 48 height 24
click at [964, 126] on button "Play" at bounding box center [954, 119] width 42 height 24
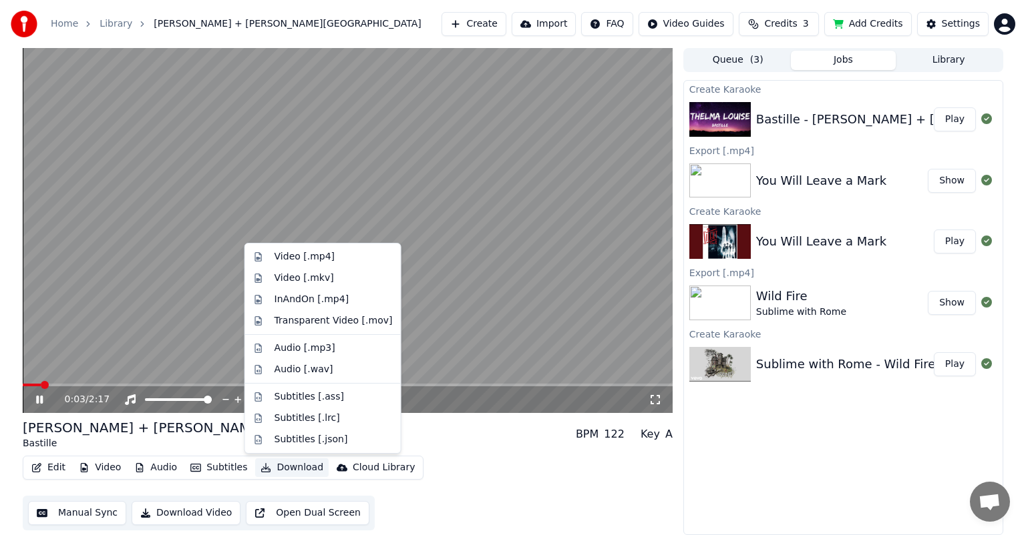
click at [289, 472] on button "Download" at bounding box center [291, 468] width 73 height 19
click at [314, 254] on div "Video [.mp4]" at bounding box center [304, 256] width 60 height 13
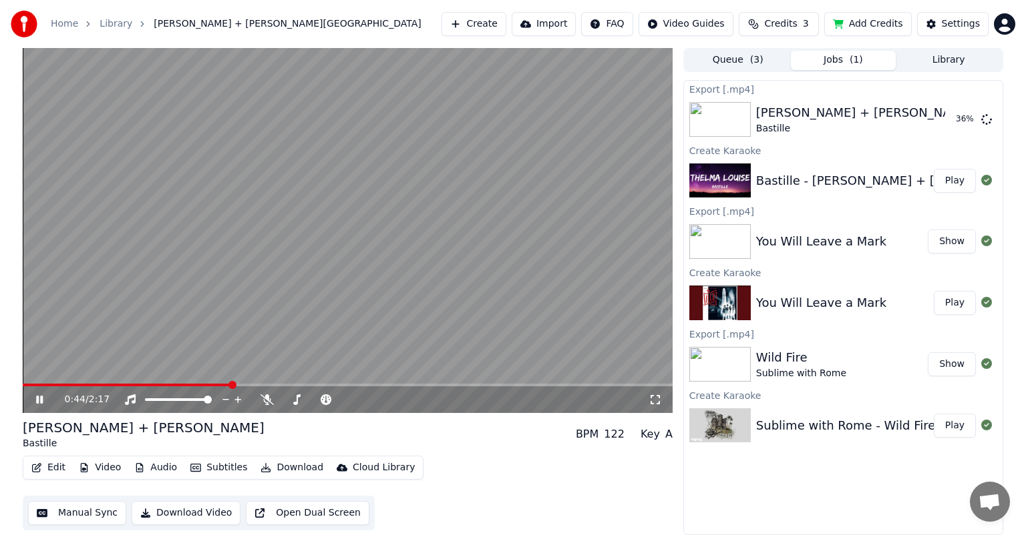
click at [35, 399] on icon at bounding box center [48, 400] width 31 height 11
click at [955, 114] on button "Show" at bounding box center [951, 119] width 48 height 24
